Goal: Task Accomplishment & Management: Use online tool/utility

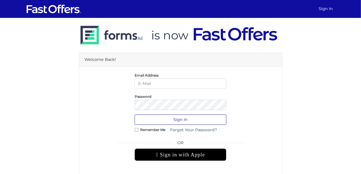
type input "[DOMAIN_NAME][EMAIL_ADDRESS][DOMAIN_NAME]"
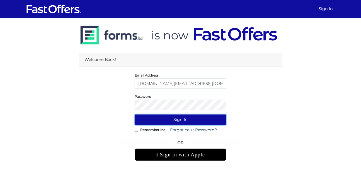
click at [178, 117] on button "Sign In" at bounding box center [181, 119] width 92 height 10
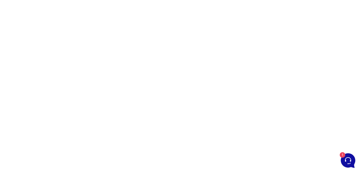
scroll to position [51, 0]
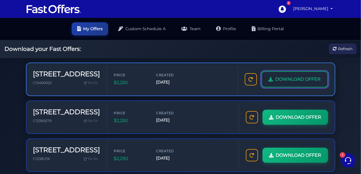
click at [281, 80] on span "DOWNLOAD OFFER" at bounding box center [298, 79] width 45 height 7
